Goal: Task Accomplishment & Management: Use online tool/utility

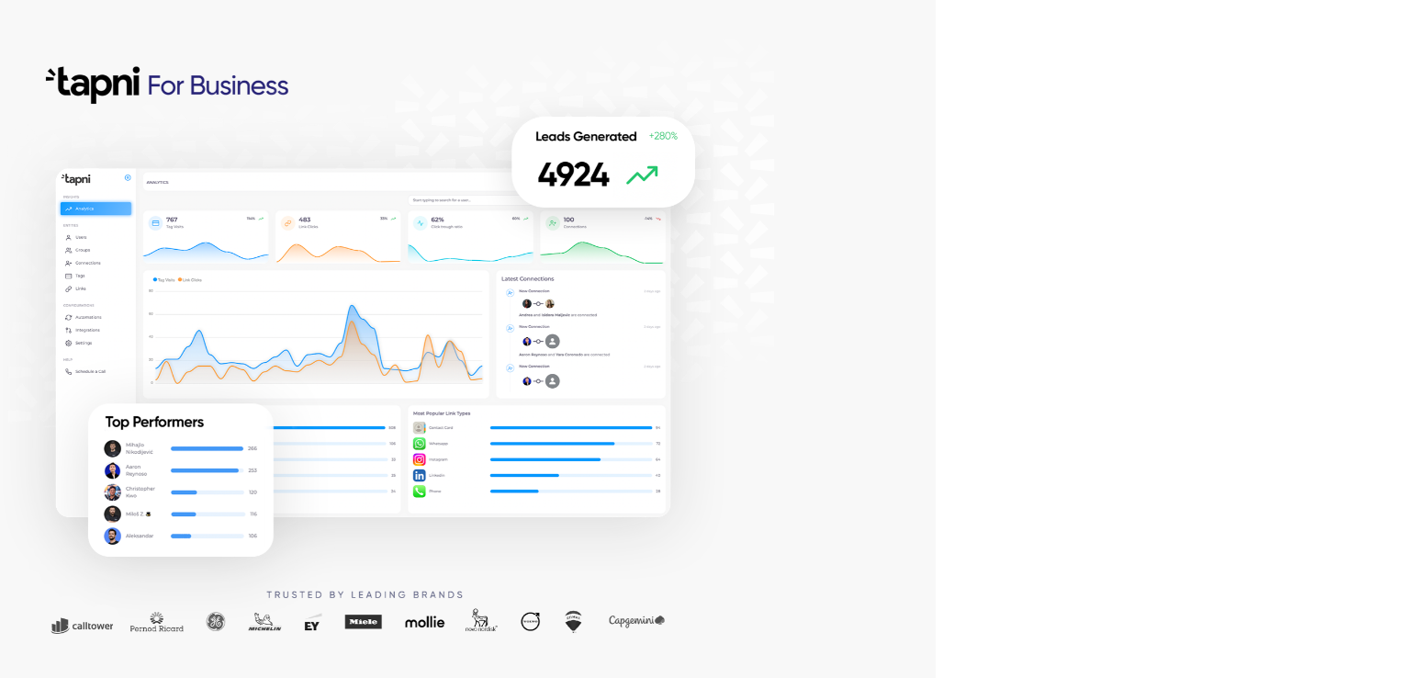
click at [834, 205] on div at bounding box center [468, 339] width 936 height 678
click at [869, 236] on div at bounding box center [468, 339] width 936 height 678
click at [932, 282] on div at bounding box center [468, 339] width 936 height 678
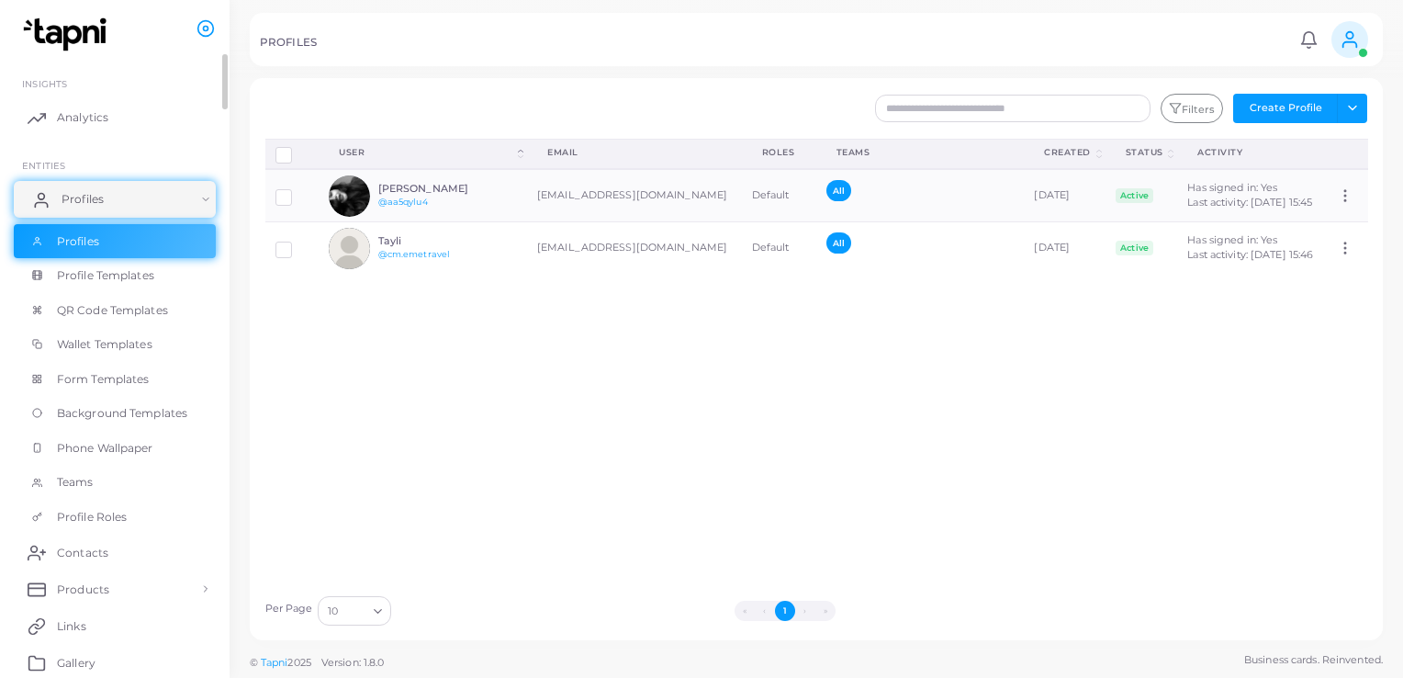
click at [151, 205] on link "Profiles" at bounding box center [115, 199] width 202 height 37
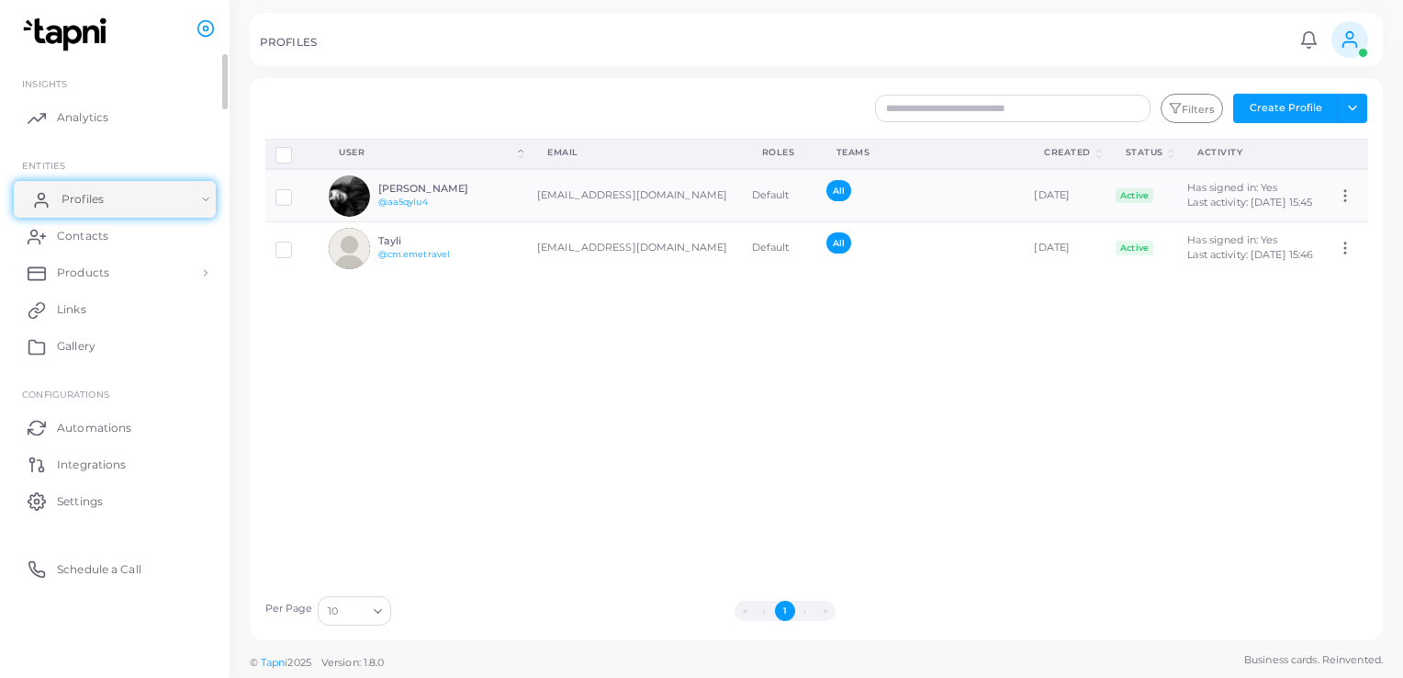
click at [151, 205] on link "Profiles" at bounding box center [115, 199] width 202 height 37
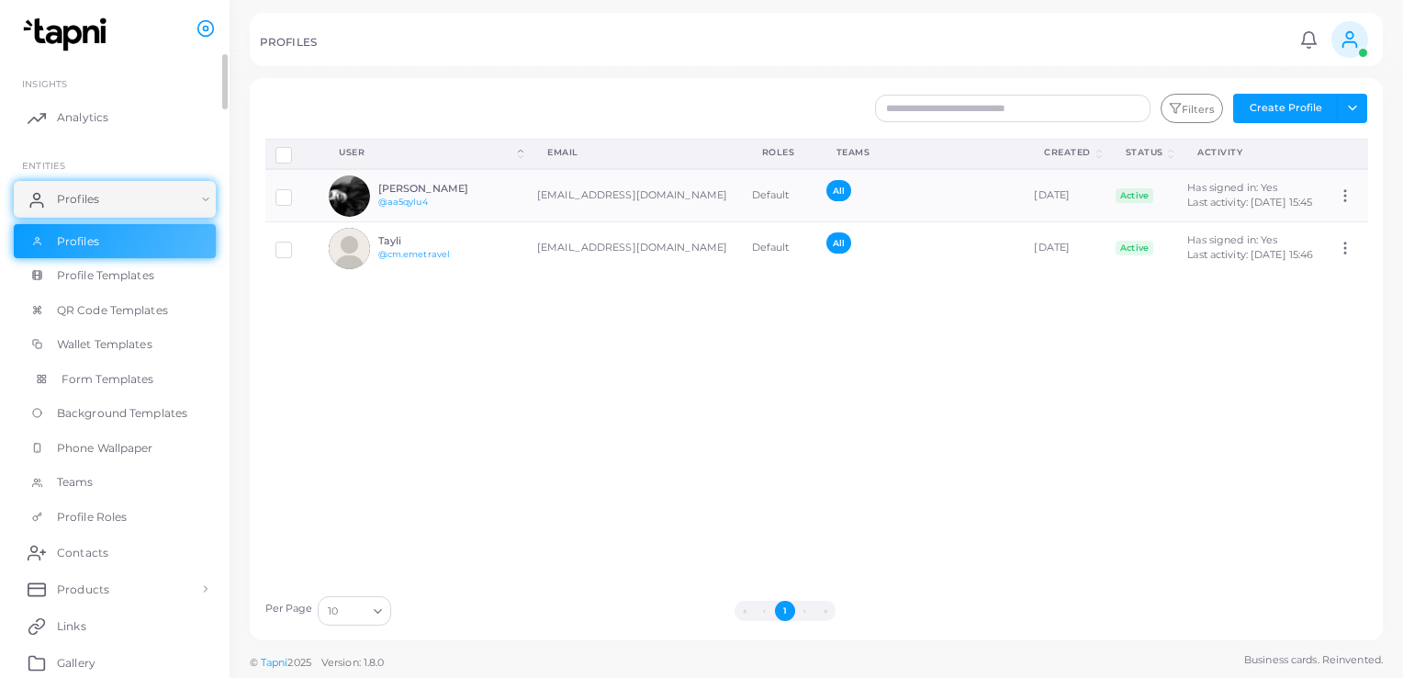
click at [148, 376] on span "Form Templates" at bounding box center [108, 379] width 93 height 17
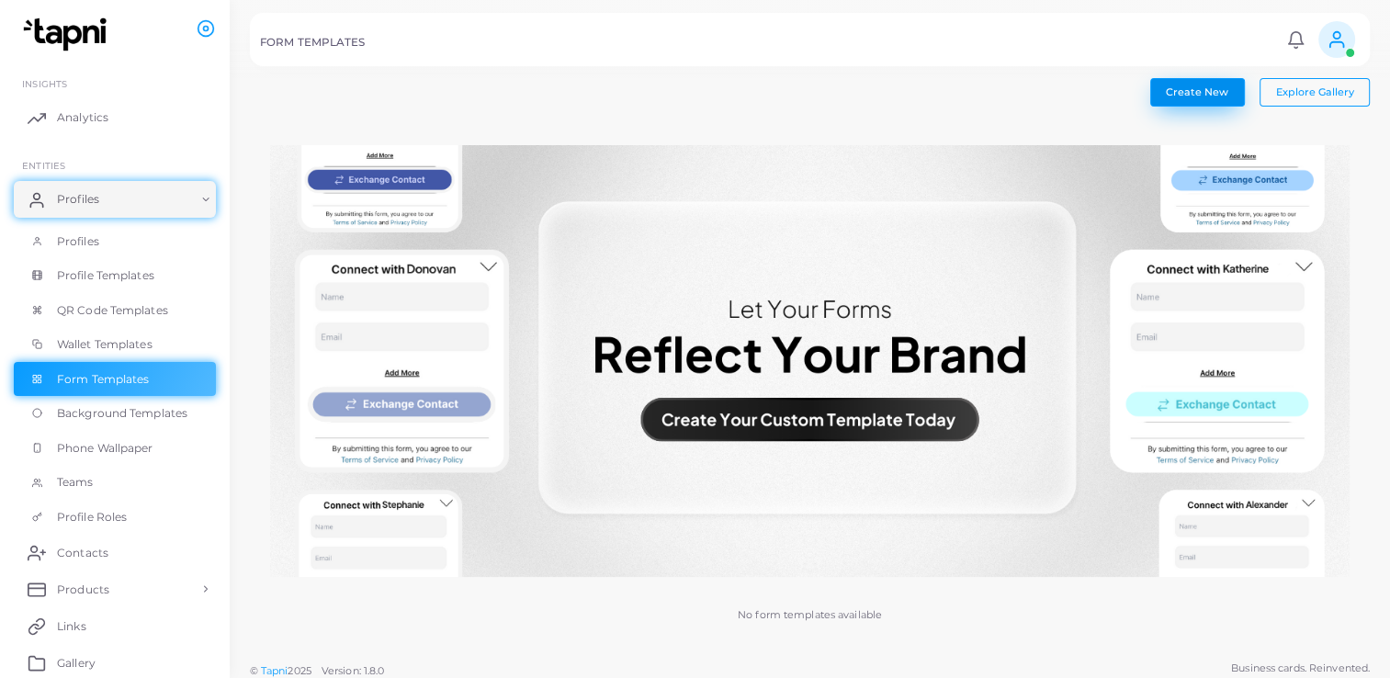
click at [1201, 86] on span "Create New" at bounding box center [1197, 91] width 62 height 13
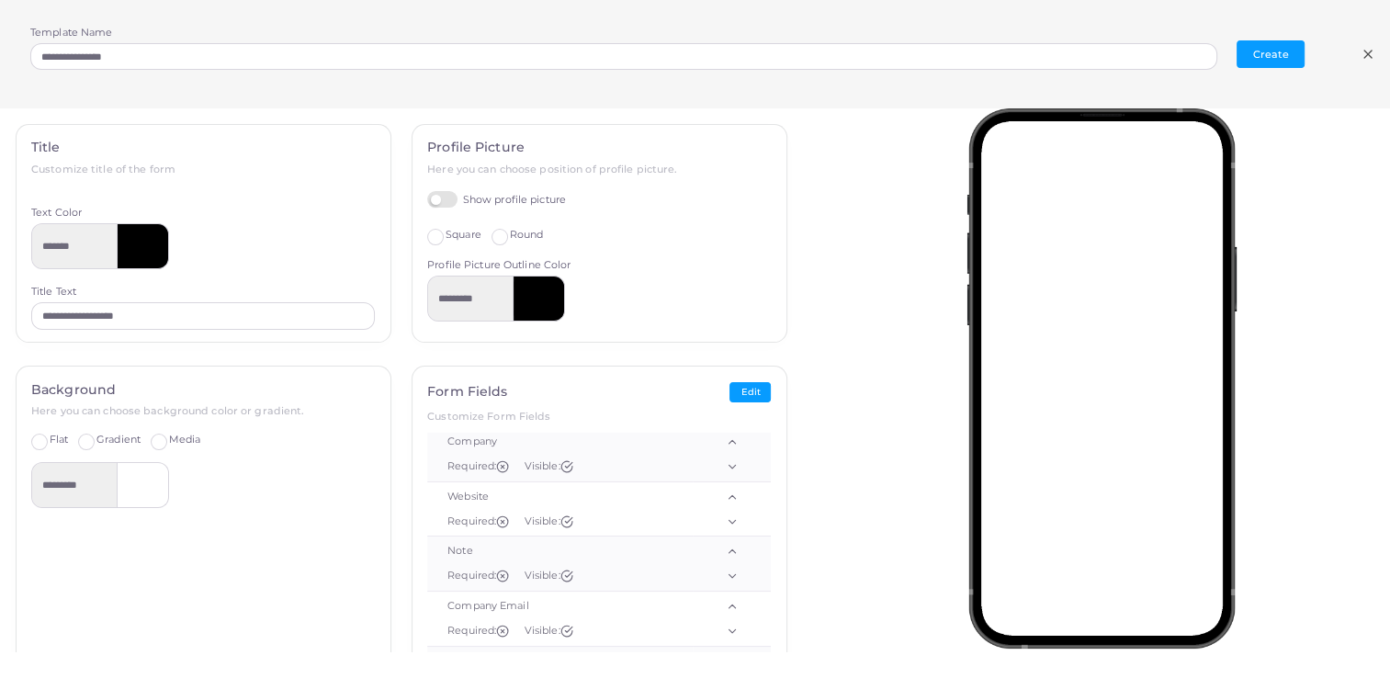
click at [1372, 53] on icon at bounding box center [1367, 54] width 15 height 15
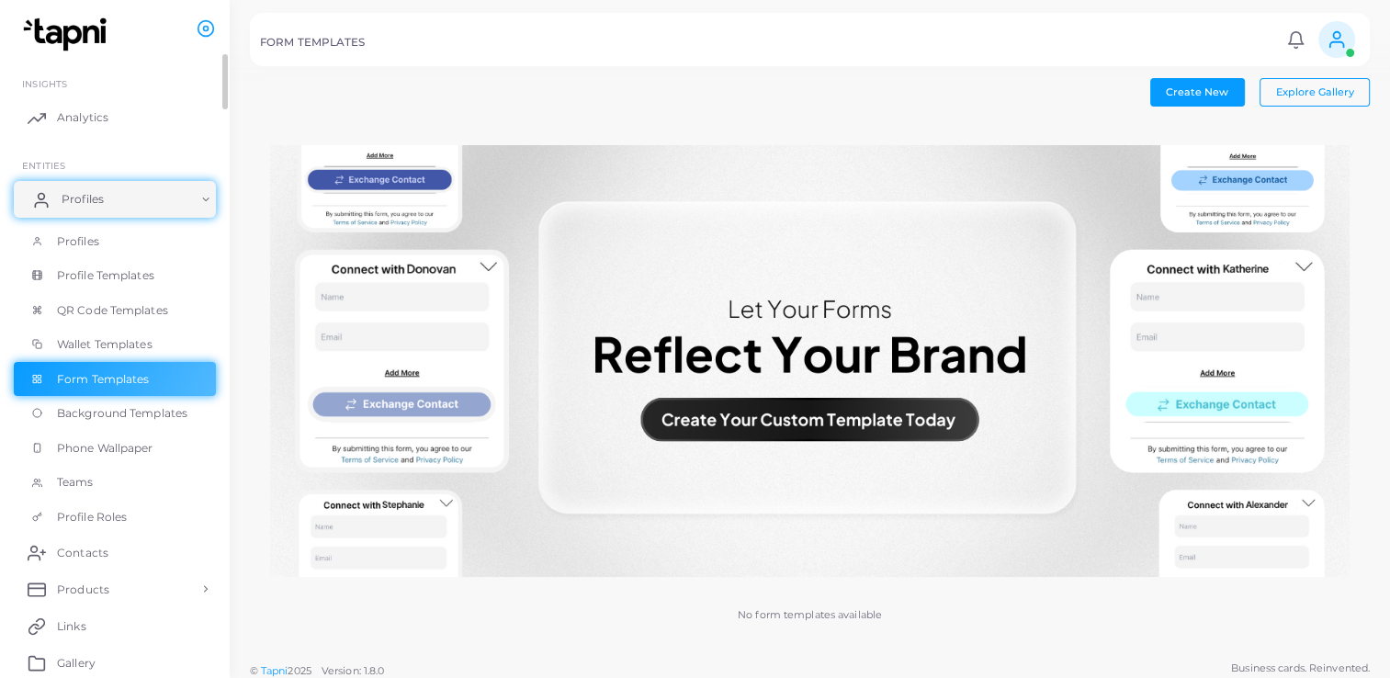
click at [96, 193] on span "Profiles" at bounding box center [83, 199] width 42 height 17
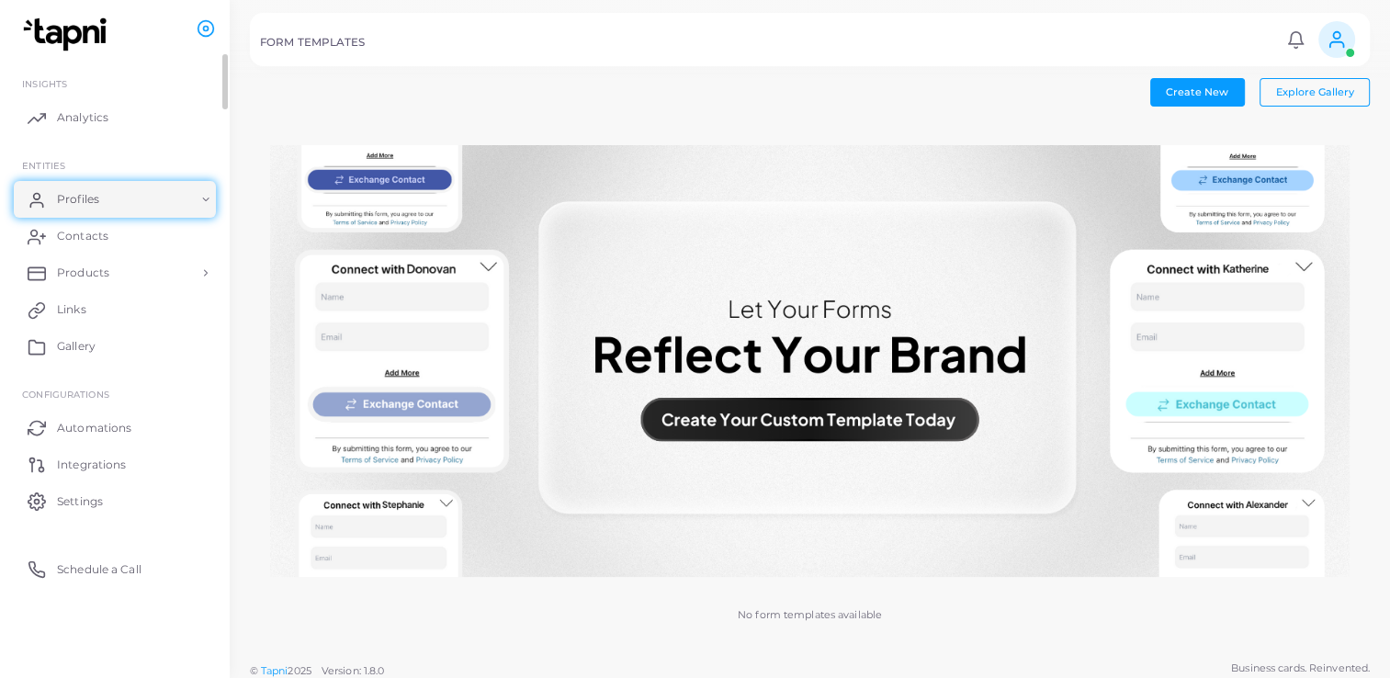
click at [152, 141] on ul "INSIGHTS Analytics ENTITIES Profiles Profiles Profile Templates QR Code Templat…" at bounding box center [115, 324] width 230 height 541
